Goal: Task Accomplishment & Management: Manage account settings

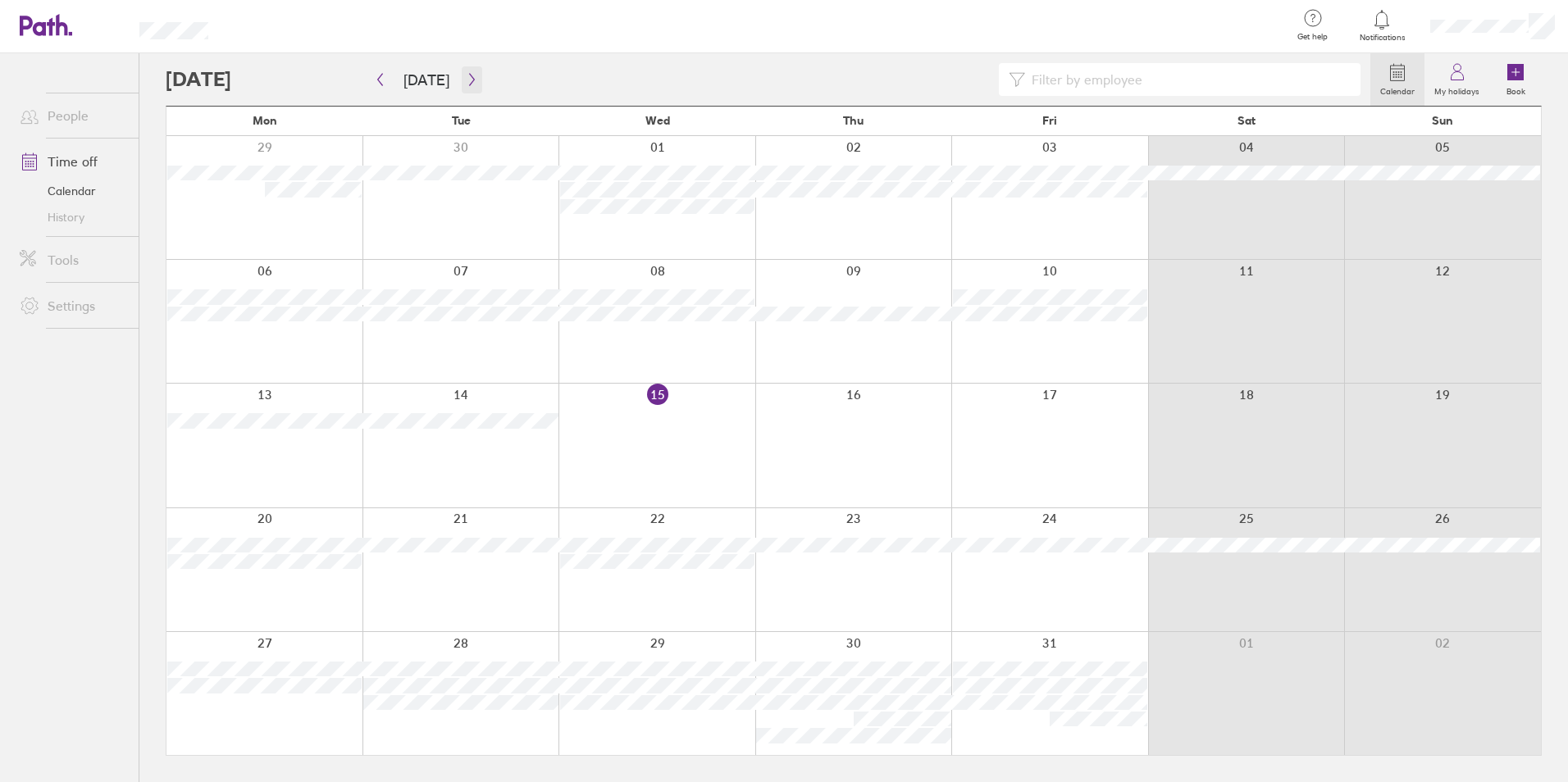
click at [471, 81] on icon "button" at bounding box center [472, 79] width 13 height 13
click at [1508, 18] on div at bounding box center [1492, 26] width 151 height 53
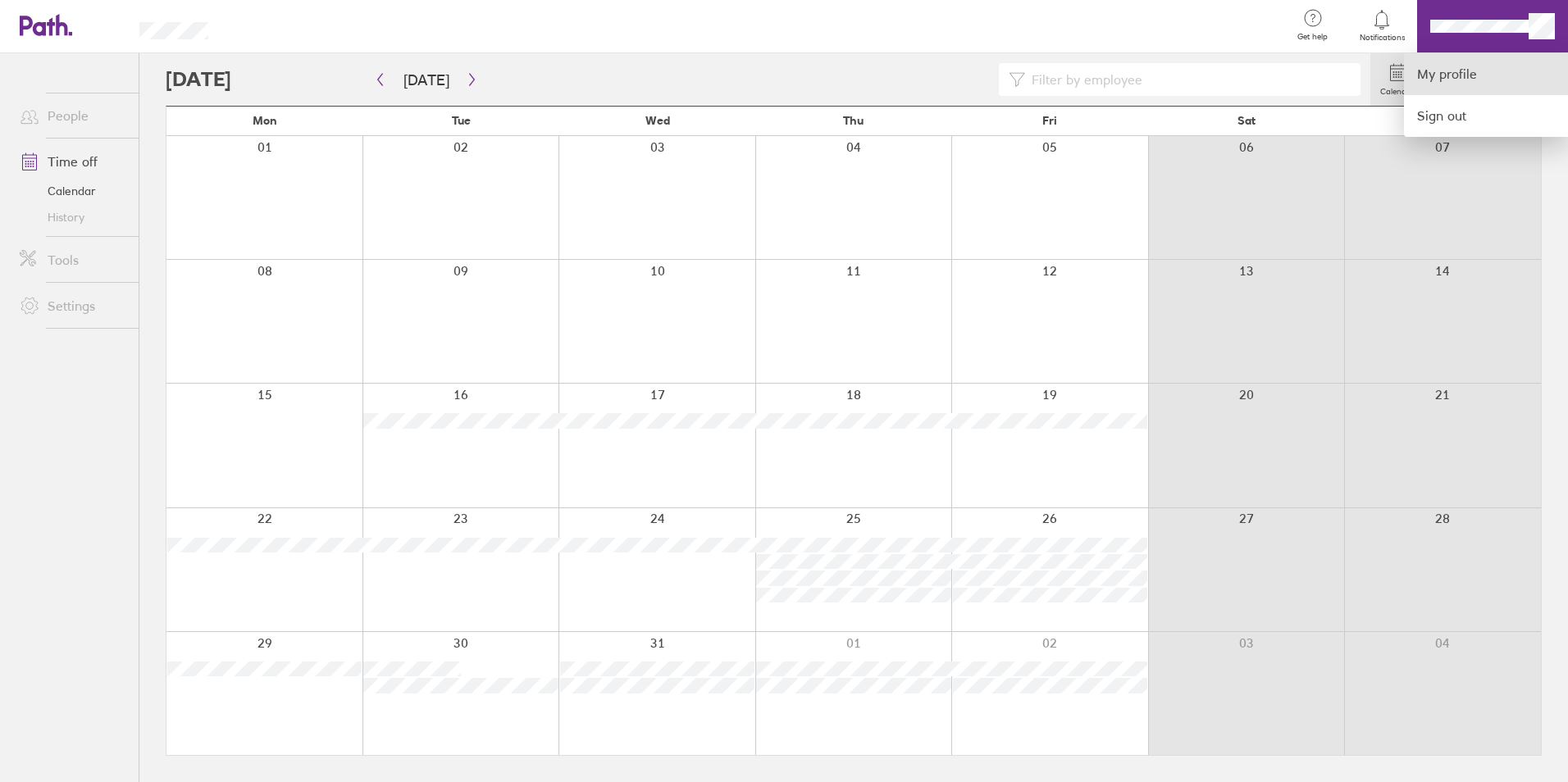
click at [1448, 87] on link "My profile" at bounding box center [1487, 74] width 164 height 42
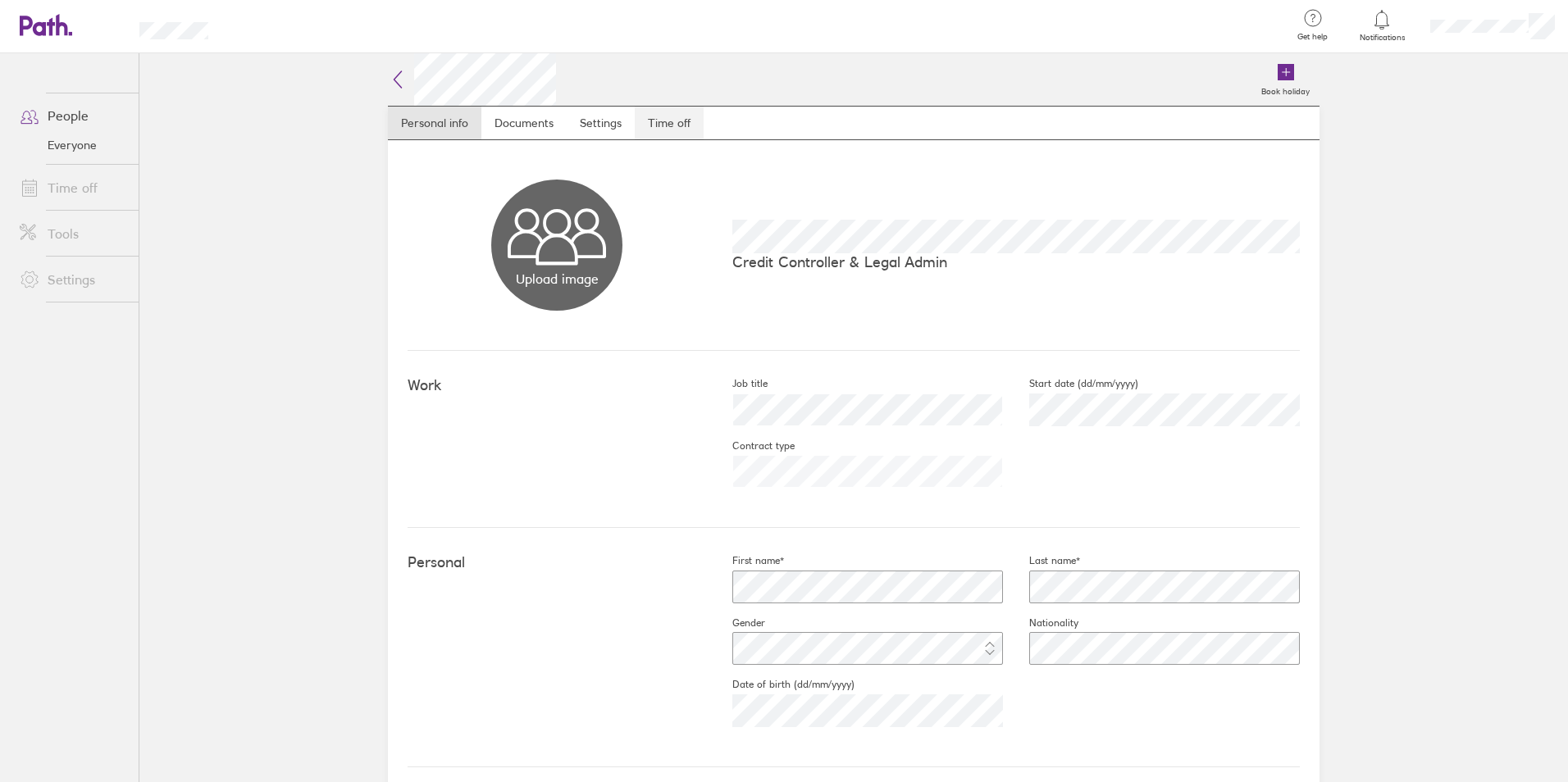
click at [670, 124] on link "Time off" at bounding box center [669, 122] width 69 height 33
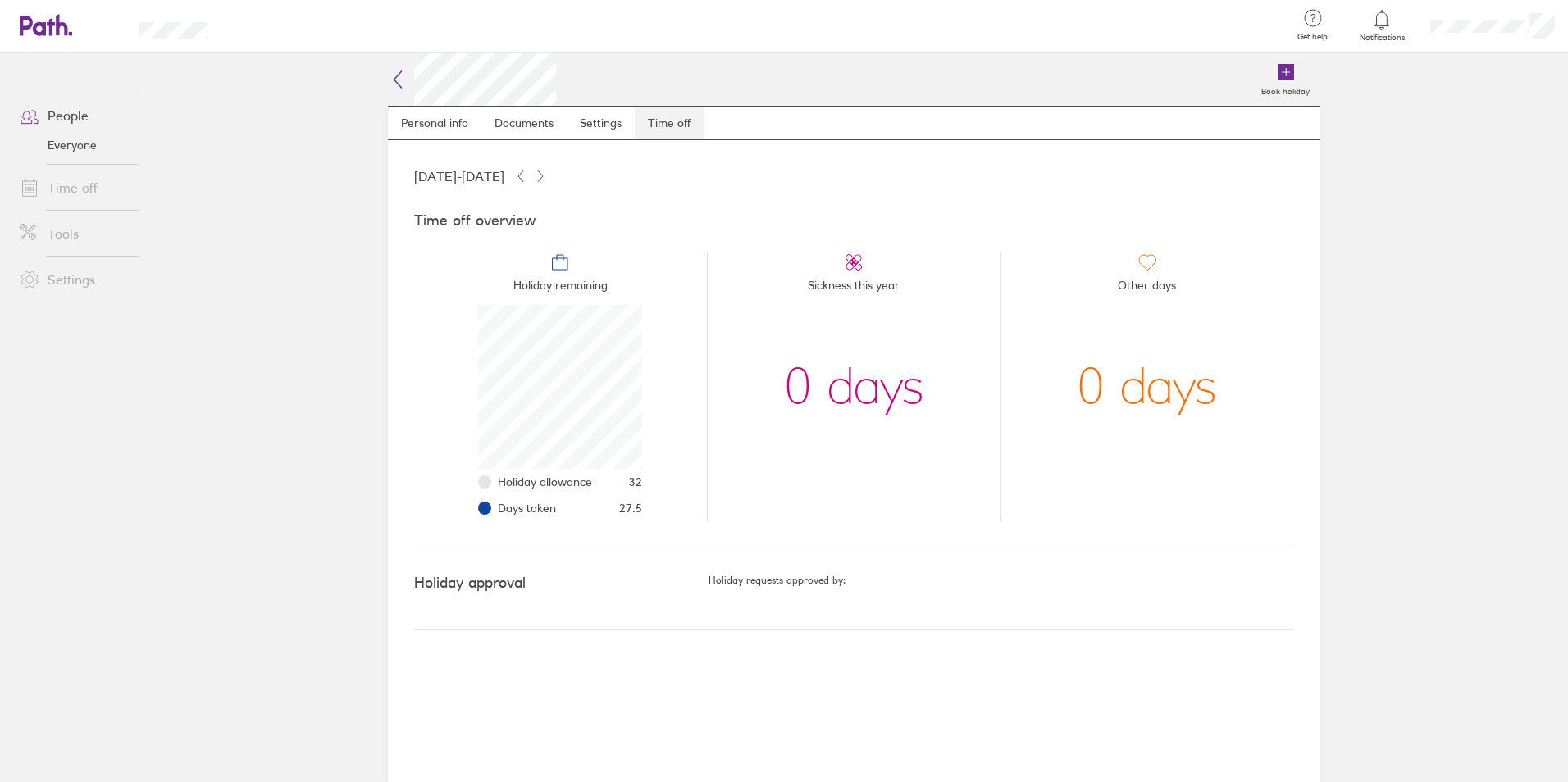
scroll to position [164, 164]
click at [40, 35] on icon at bounding box center [37, 25] width 35 height 20
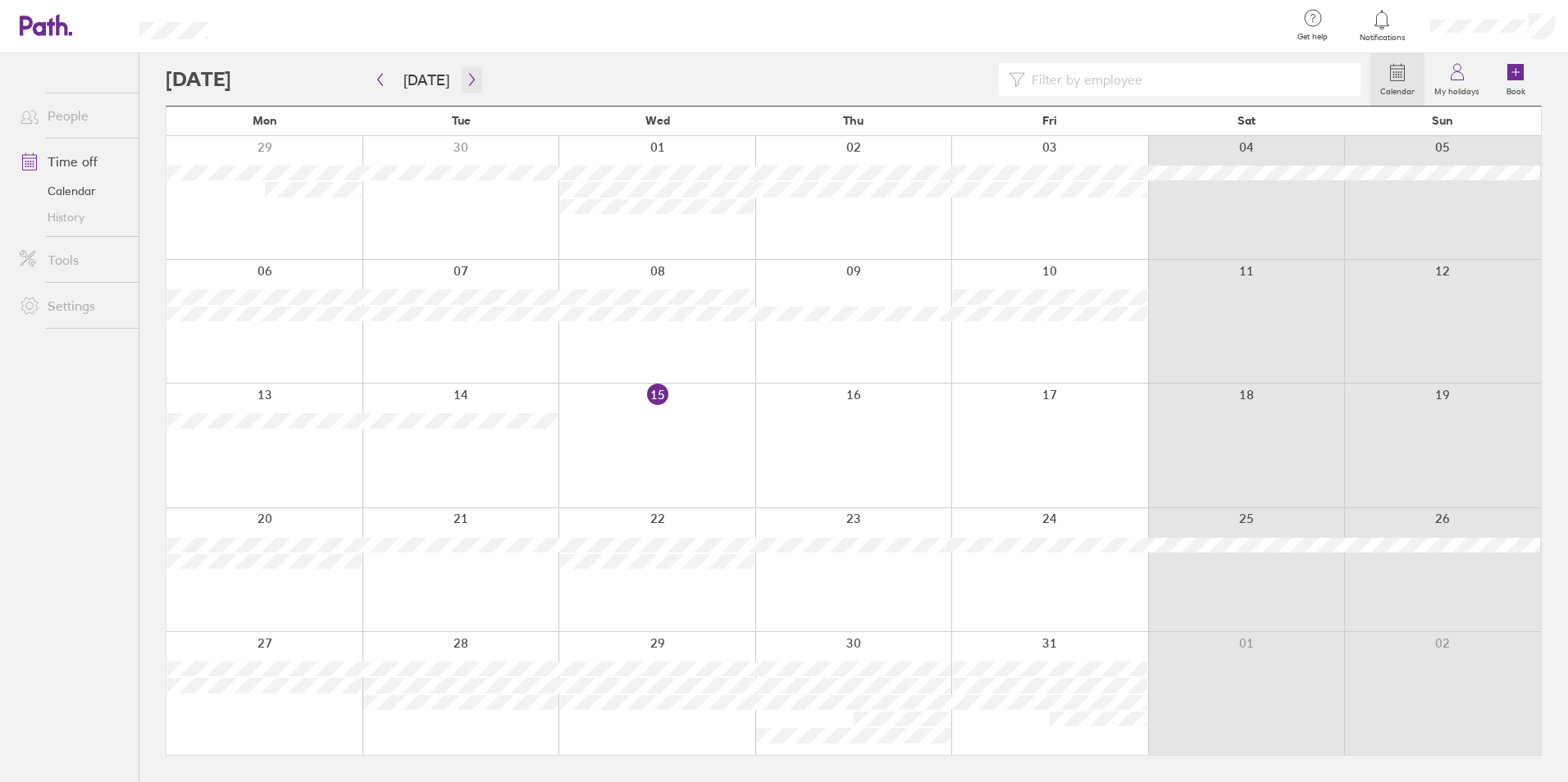
click at [466, 86] on icon "button" at bounding box center [472, 79] width 13 height 13
click at [473, 77] on button "button" at bounding box center [471, 79] width 21 height 27
